Goal: Navigation & Orientation: Go to known website

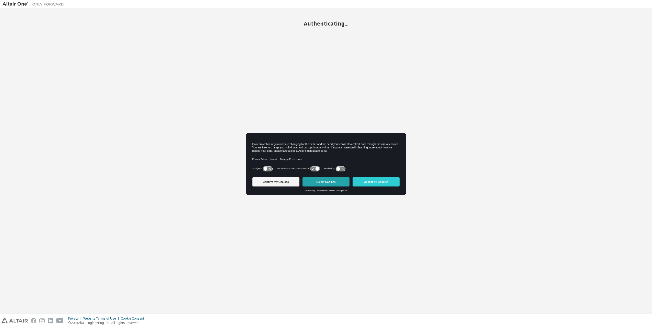
click at [336, 183] on button "Reject Cookies" at bounding box center [325, 181] width 47 height 9
